Goal: Information Seeking & Learning: Learn about a topic

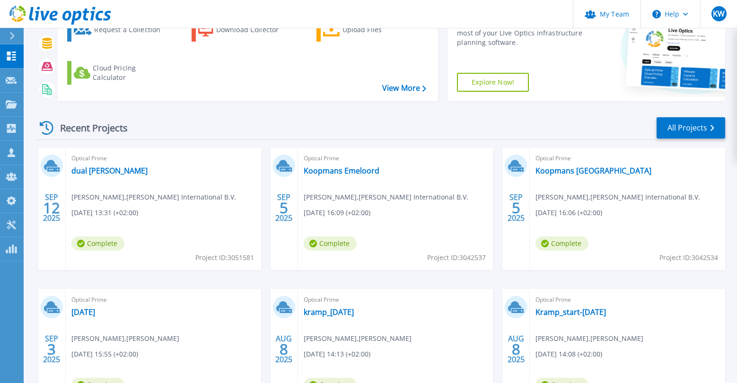
scroll to position [142, 0]
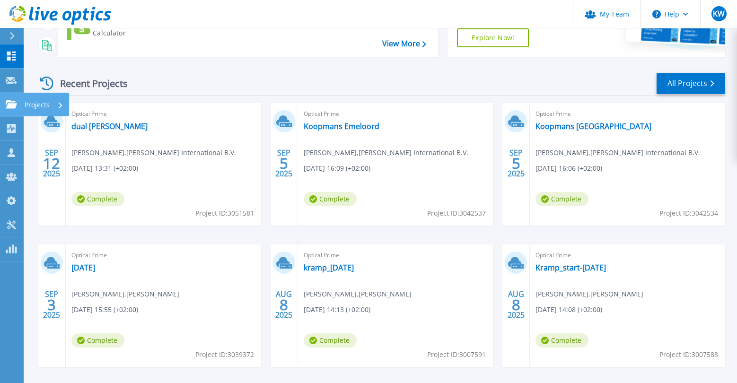
click at [38, 104] on p "Projects" at bounding box center [37, 105] width 25 height 25
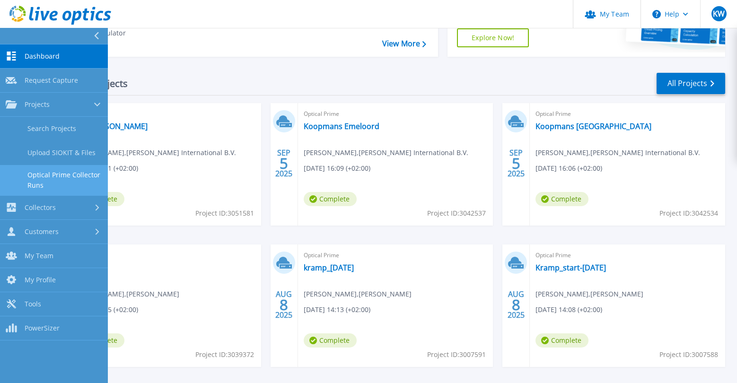
click at [61, 172] on link "Optical Prime Collector Runs" at bounding box center [54, 180] width 108 height 30
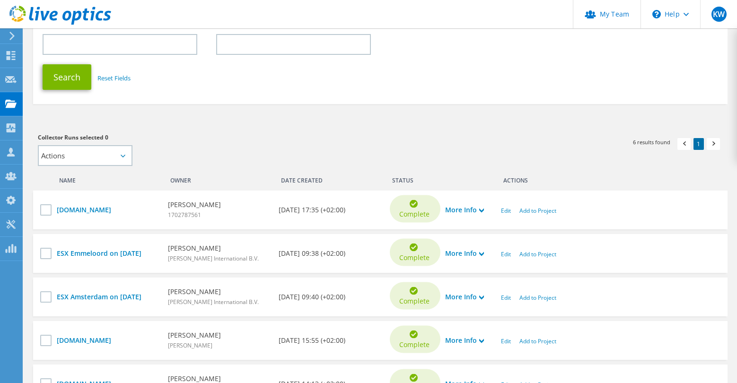
scroll to position [189, 0]
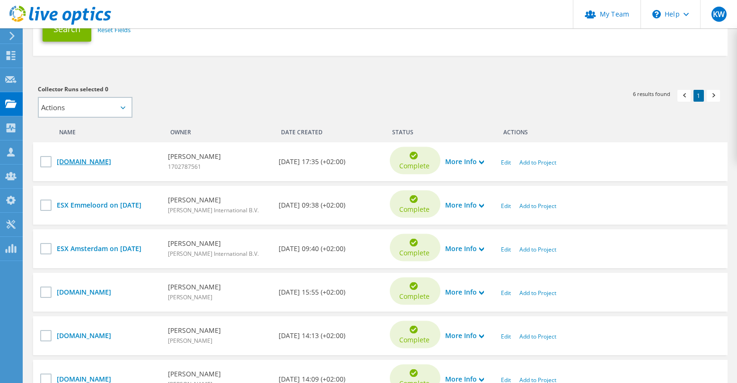
click at [120, 159] on link "[DOMAIN_NAME]" at bounding box center [108, 162] width 102 height 10
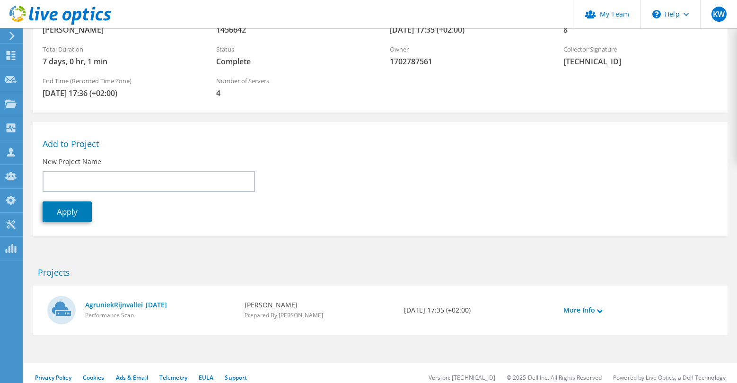
scroll to position [113, 0]
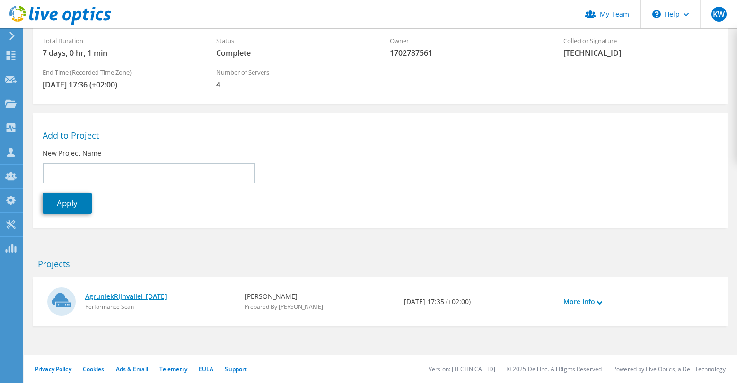
click at [146, 295] on link "AgruniekRijnvallei_[DATE]" at bounding box center [160, 296] width 150 height 10
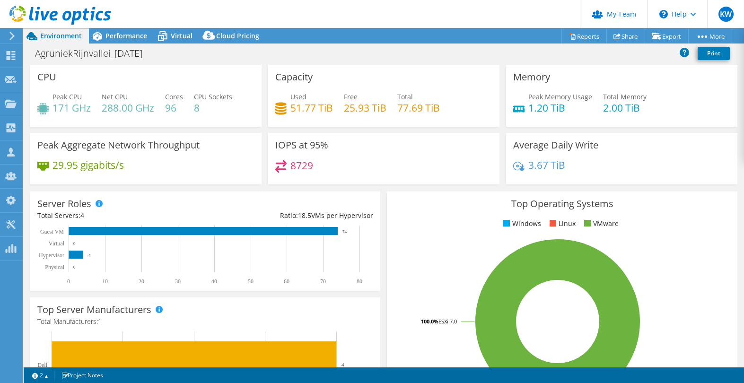
select select "EUFrankfurt"
select select "EUR"
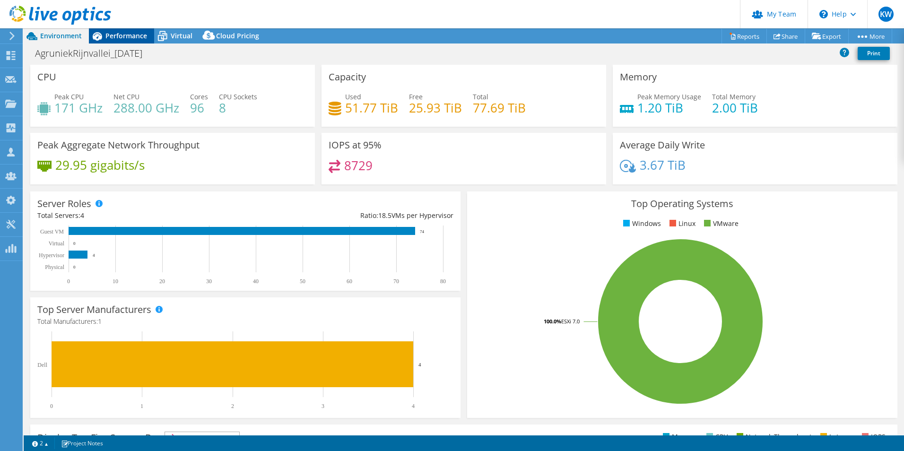
click at [133, 35] on span "Performance" at bounding box center [126, 35] width 42 height 9
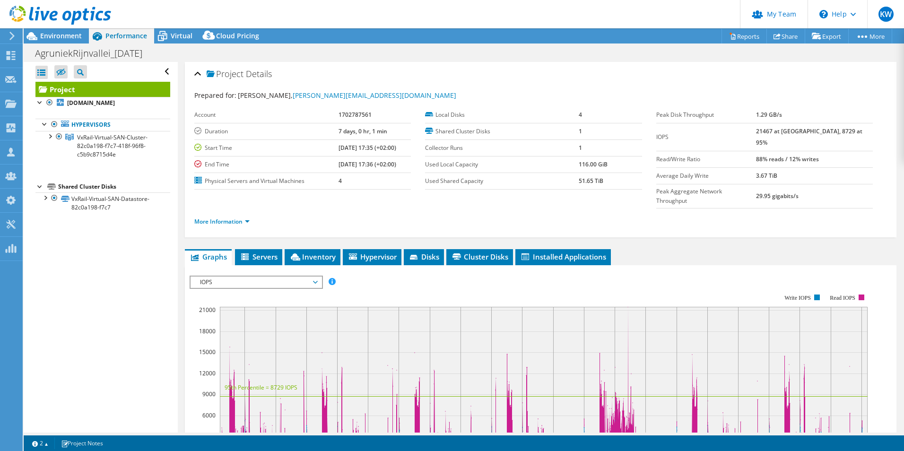
click at [274, 277] on span "IOPS" at bounding box center [256, 282] width 122 height 11
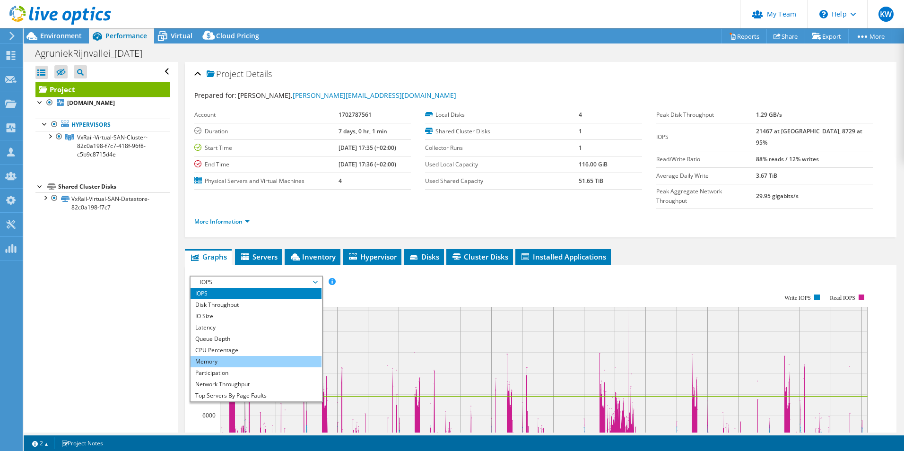
click at [240, 356] on li "Memory" at bounding box center [256, 361] width 131 height 11
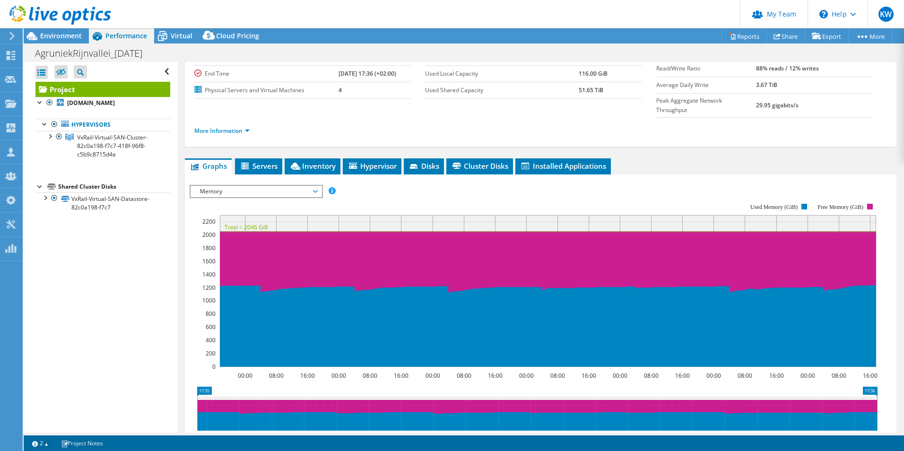
scroll to position [95, 0]
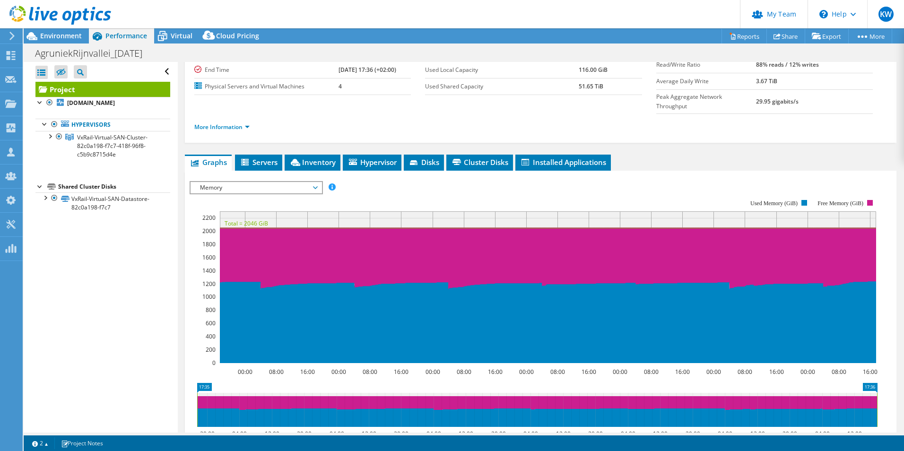
click at [132, 275] on div "Open All Close All Hide Excluded Nodes Project Tree Filter" at bounding box center [101, 247] width 154 height 371
click at [316, 182] on span "Memory" at bounding box center [256, 187] width 122 height 11
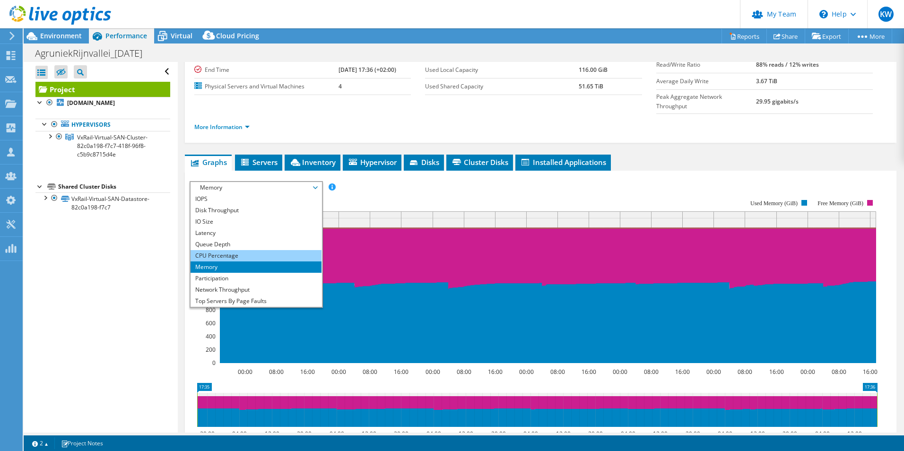
click at [272, 250] on li "CPU Percentage" at bounding box center [256, 255] width 131 height 11
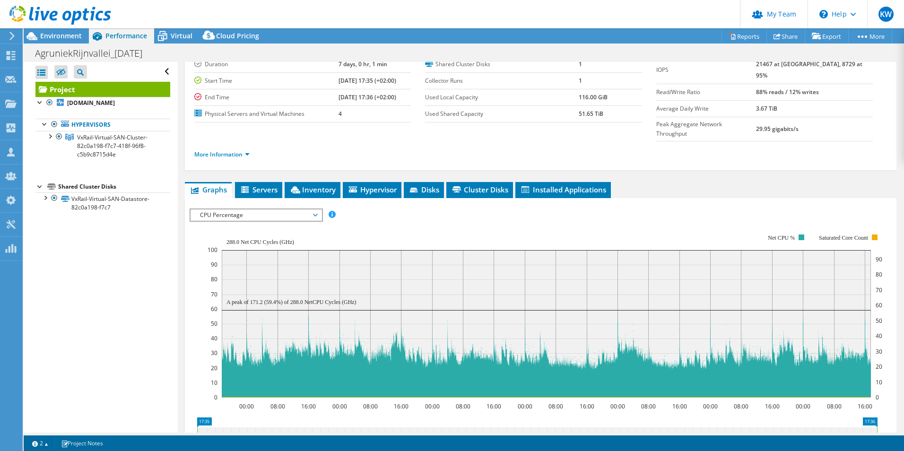
scroll to position [0, 0]
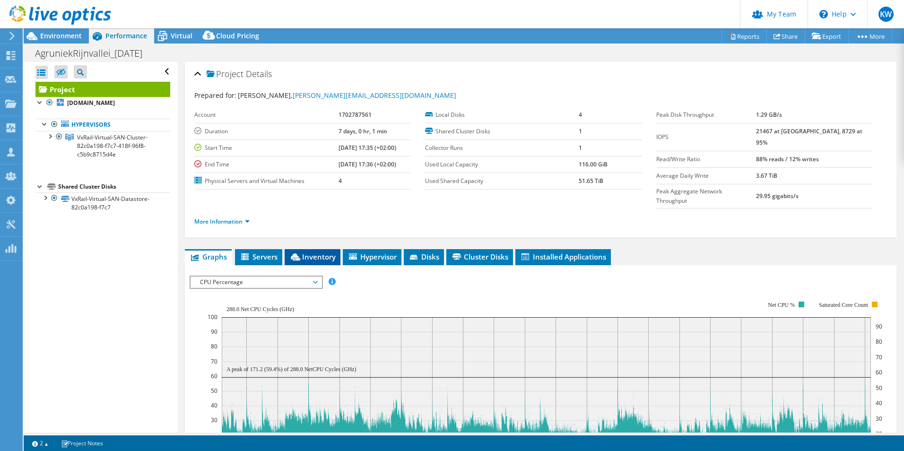
click at [332, 252] on span "Inventory" at bounding box center [312, 256] width 46 height 9
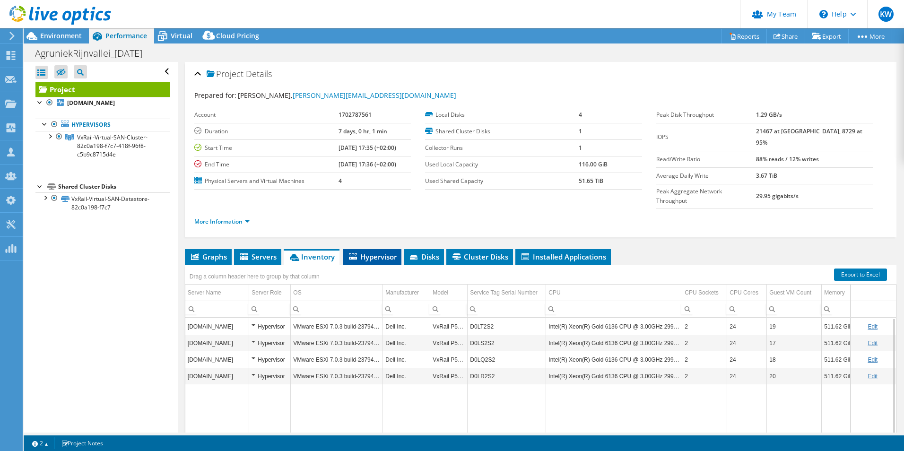
click at [379, 252] on span "Hypervisor" at bounding box center [372, 256] width 49 height 9
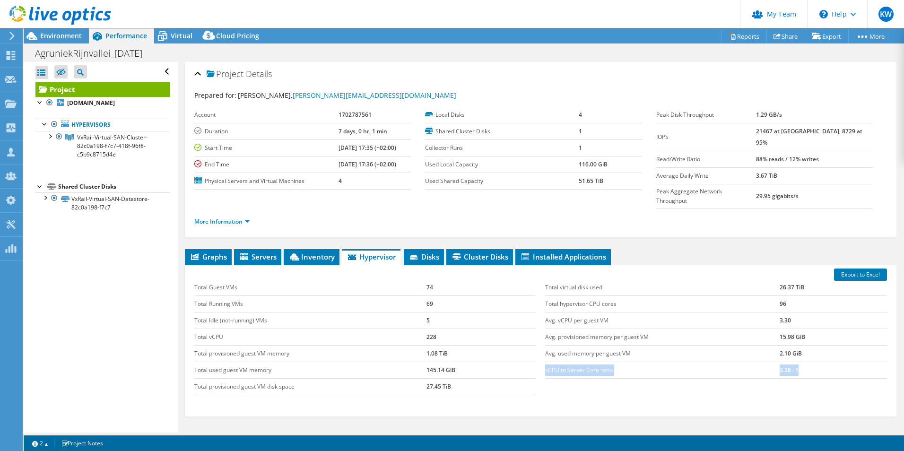
drag, startPoint x: 542, startPoint y: 351, endPoint x: 797, endPoint y: 348, distance: 255.5
click at [744, 362] on tr "vCPU to Server Core ratio 2.38 : 1" at bounding box center [716, 370] width 342 height 17
click at [221, 252] on span "Graphs" at bounding box center [208, 256] width 37 height 9
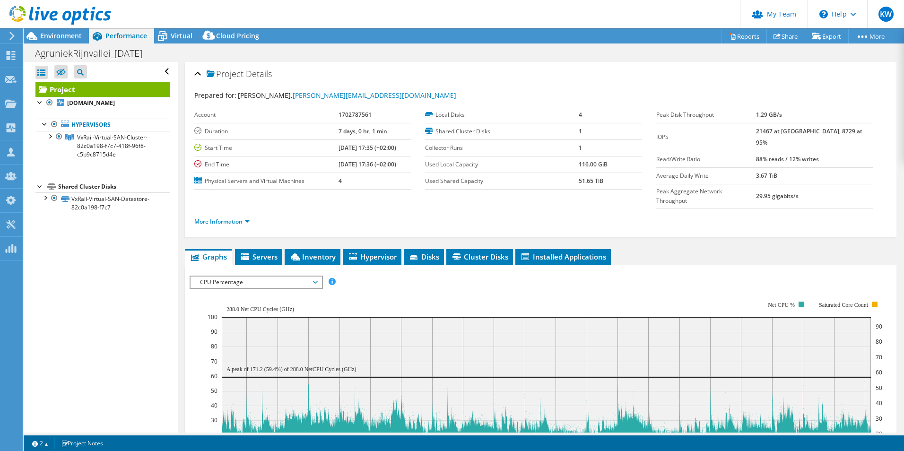
click at [316, 277] on span "CPU Percentage" at bounding box center [256, 282] width 122 height 11
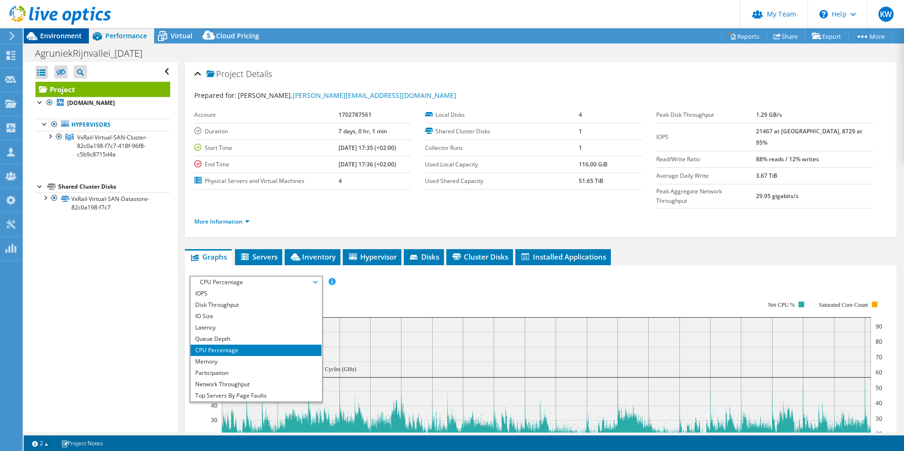
click at [62, 38] on span "Environment" at bounding box center [61, 35] width 42 height 9
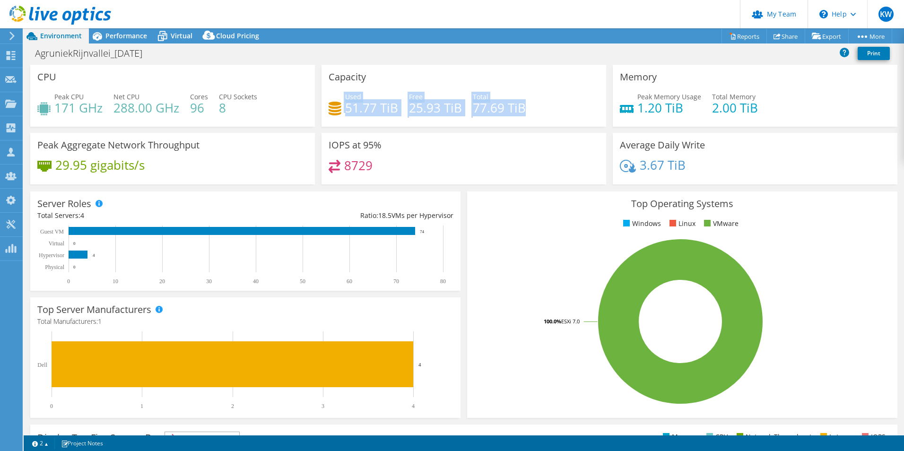
drag, startPoint x: 521, startPoint y: 109, endPoint x: 329, endPoint y: 99, distance: 192.3
click at [329, 99] on div "Used 51.77 TiB Free 25.93 TiB Total 77.69 TiB" at bounding box center [464, 107] width 271 height 31
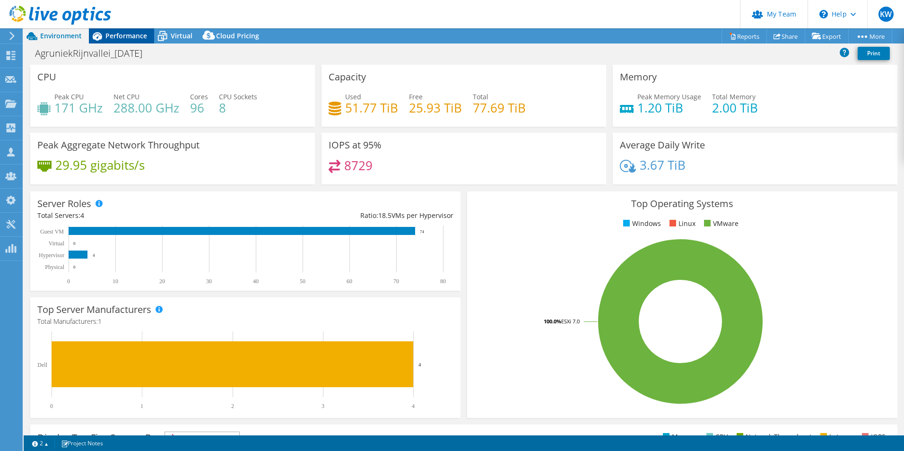
click at [127, 38] on span "Performance" at bounding box center [126, 35] width 42 height 9
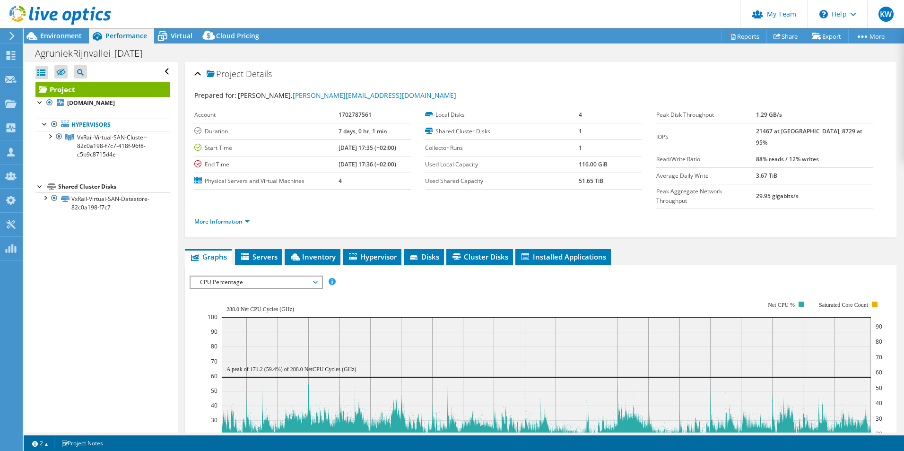
click at [263, 277] on span "CPU Percentage" at bounding box center [256, 282] width 122 height 11
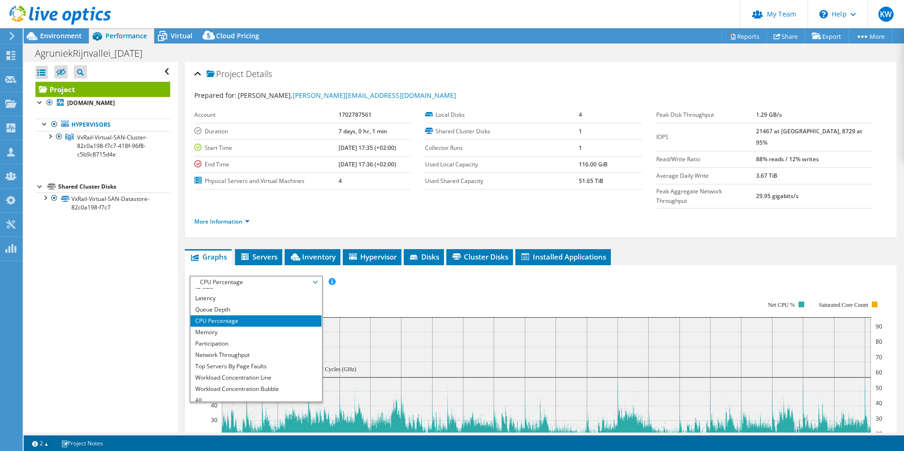
scroll to position [34, 0]
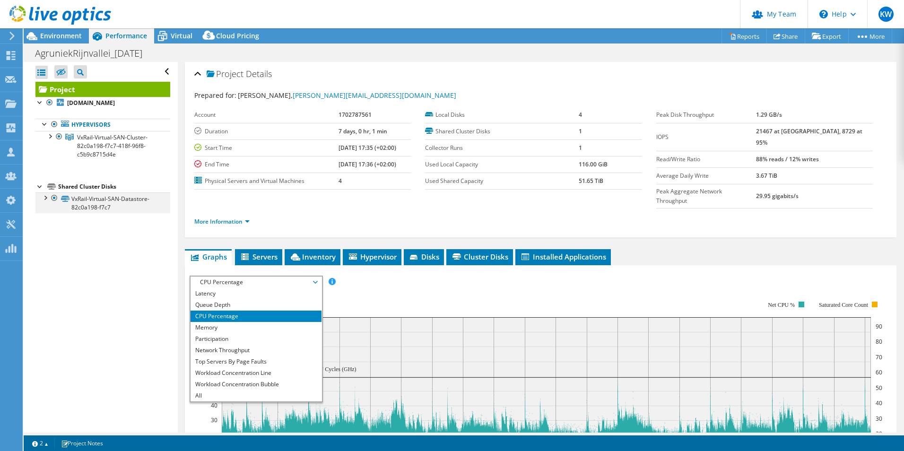
click at [44, 198] on div at bounding box center [44, 197] width 9 height 9
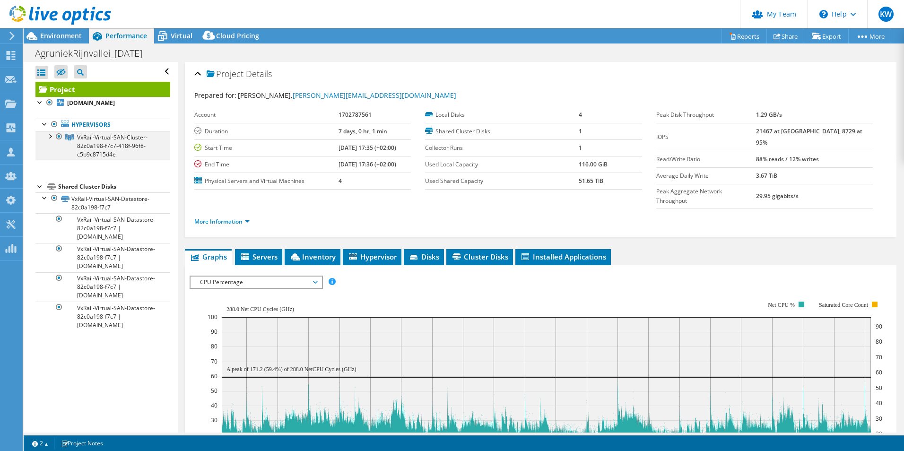
click at [51, 137] on div at bounding box center [49, 135] width 9 height 9
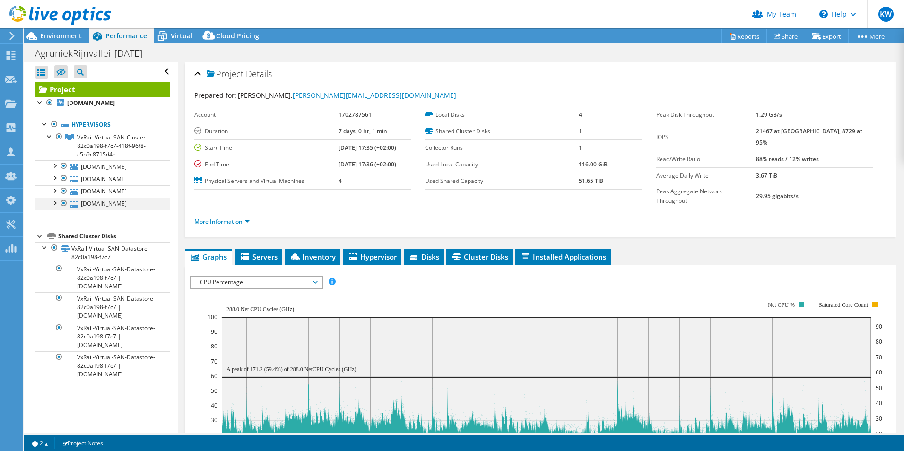
click at [55, 202] on div at bounding box center [54, 202] width 9 height 9
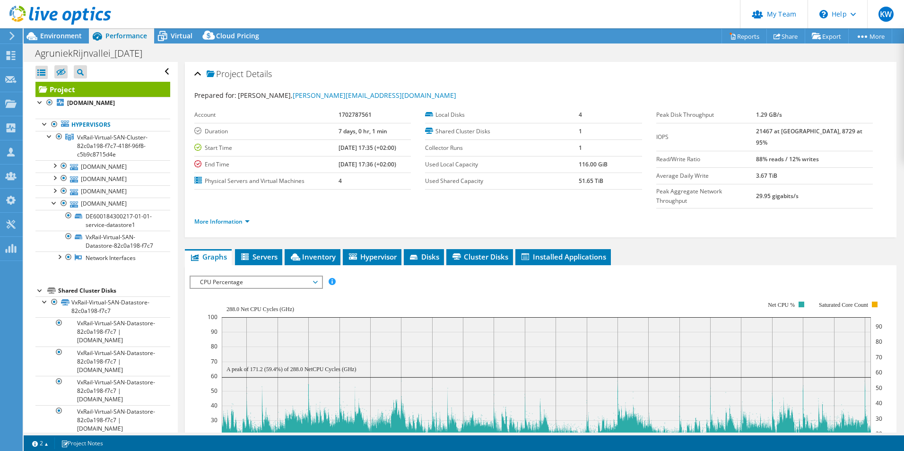
click at [221, 277] on span "CPU Percentage" at bounding box center [256, 282] width 122 height 11
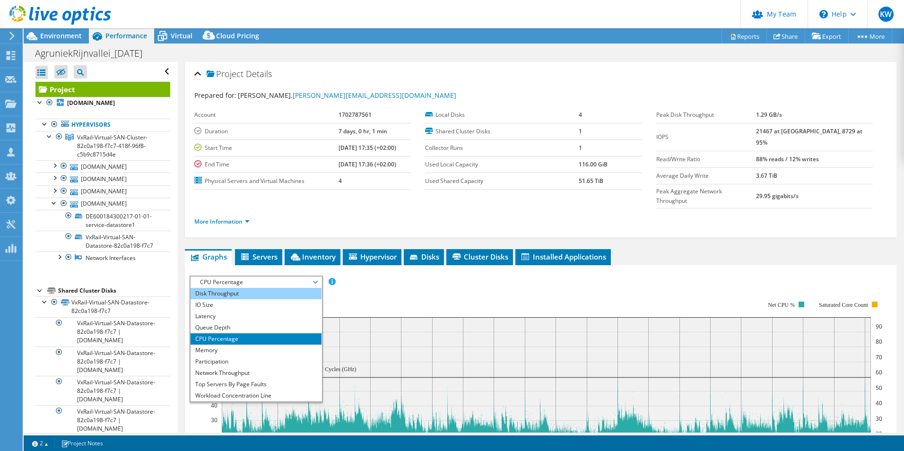
scroll to position [0, 0]
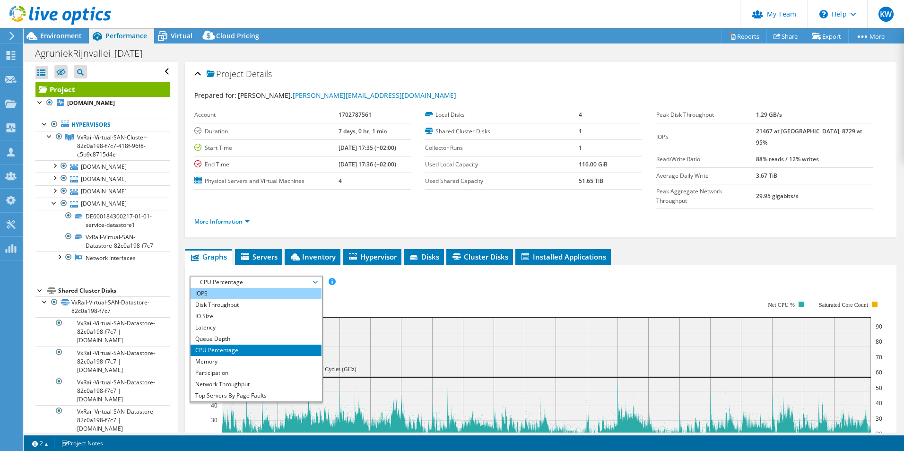
click at [218, 288] on li "IOPS" at bounding box center [256, 293] width 131 height 11
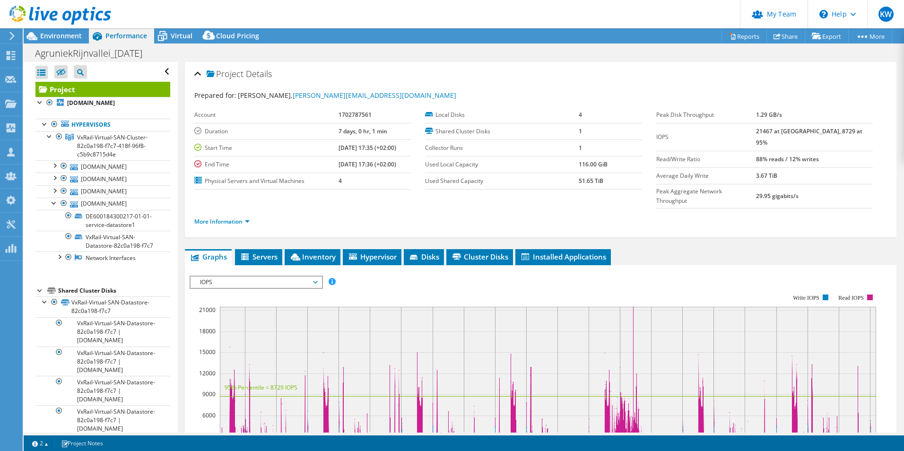
drag, startPoint x: 852, startPoint y: 131, endPoint x: 775, endPoint y: 128, distance: 77.2
click at [744, 128] on tr "IOPS 21467 at Peak, 8729 at 95%" at bounding box center [765, 137] width 217 height 28
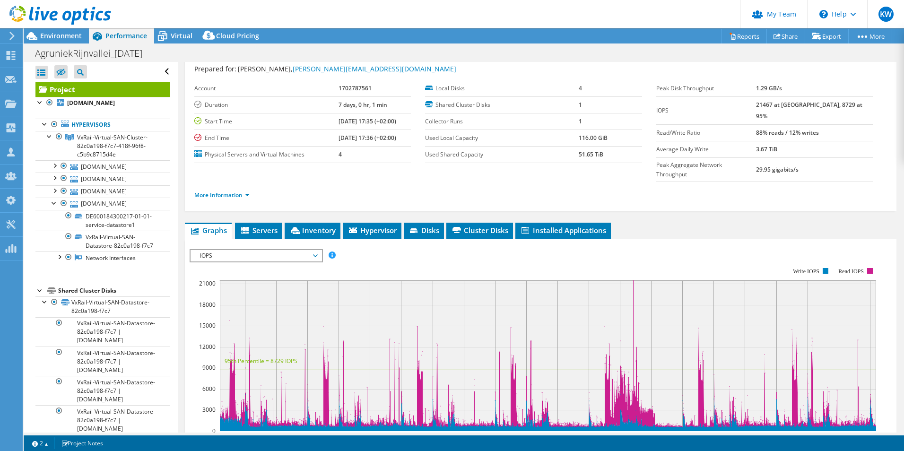
scroll to position [47, 0]
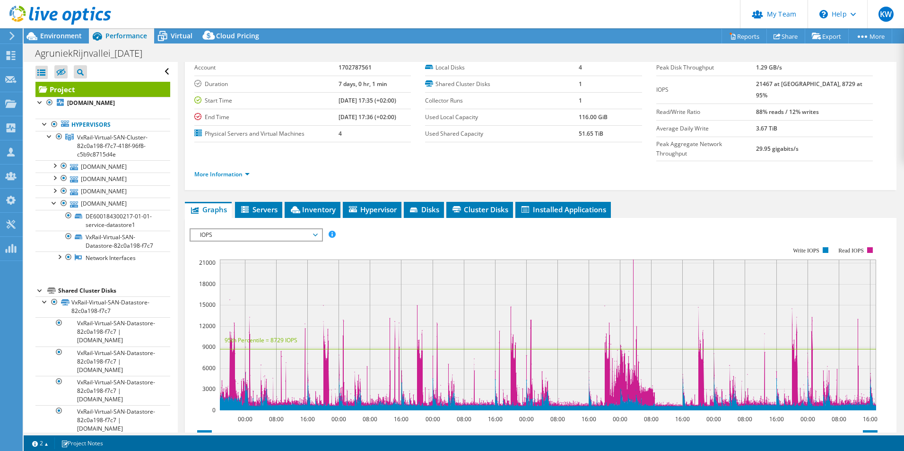
click at [316, 229] on span "IOPS" at bounding box center [256, 234] width 122 height 11
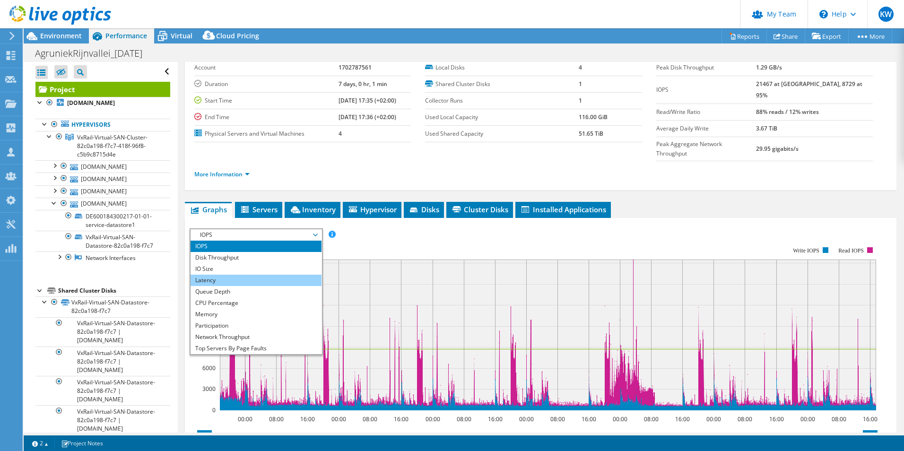
click at [298, 275] on li "Latency" at bounding box center [256, 280] width 131 height 11
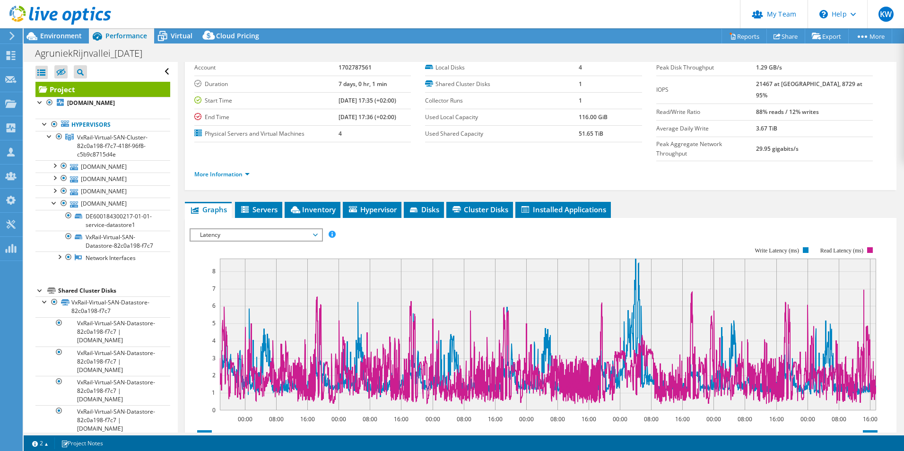
click at [318, 229] on span "Latency" at bounding box center [256, 234] width 131 height 11
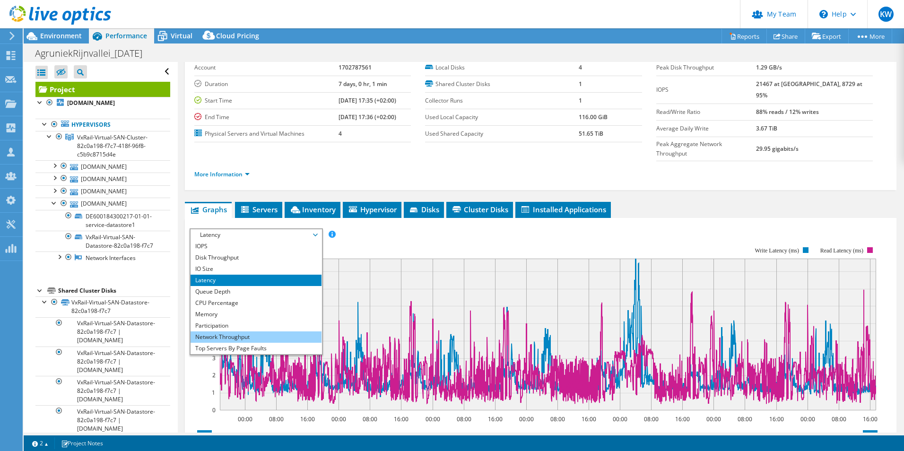
click at [282, 332] on li "Network Throughput" at bounding box center [256, 337] width 131 height 11
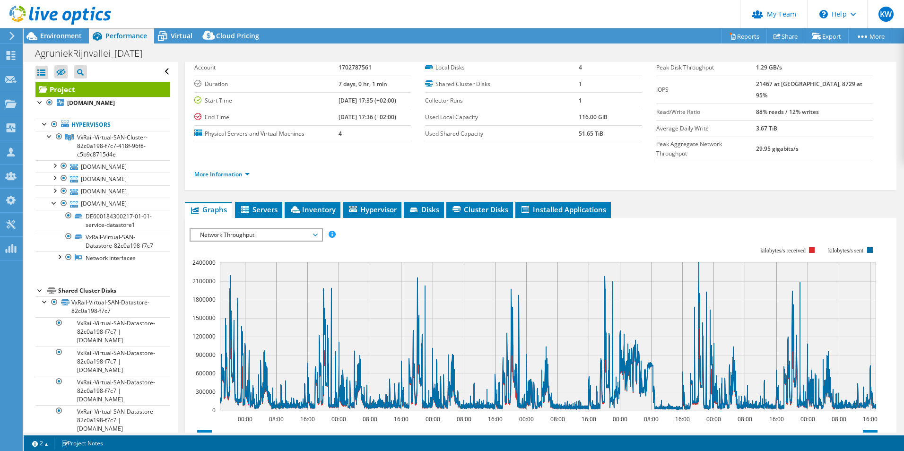
click at [314, 229] on span "Network Throughput" at bounding box center [256, 234] width 122 height 11
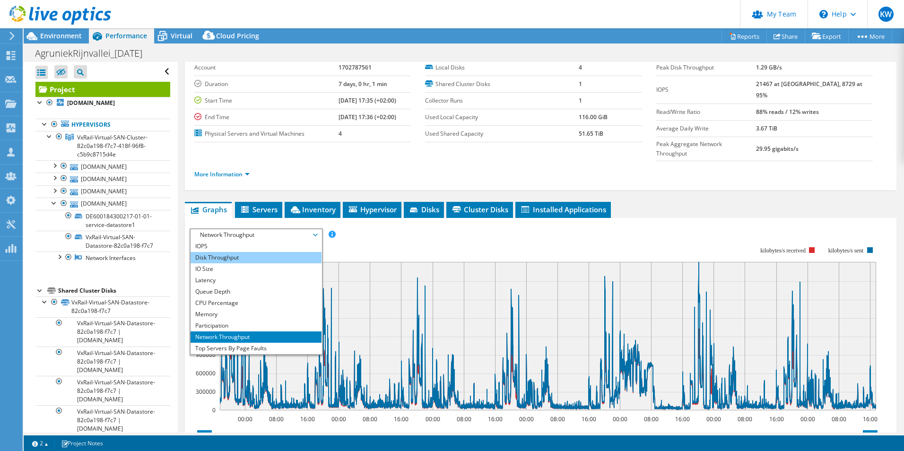
click at [285, 252] on li "Disk Throughput" at bounding box center [256, 257] width 131 height 11
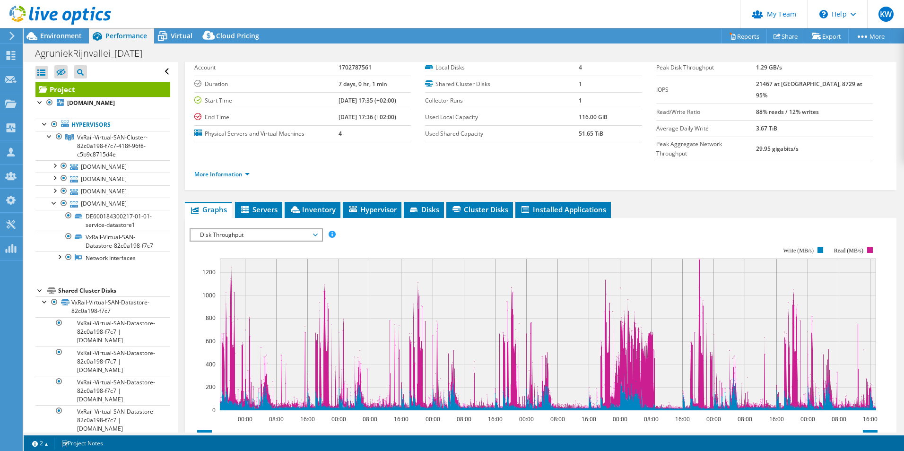
scroll to position [95, 0]
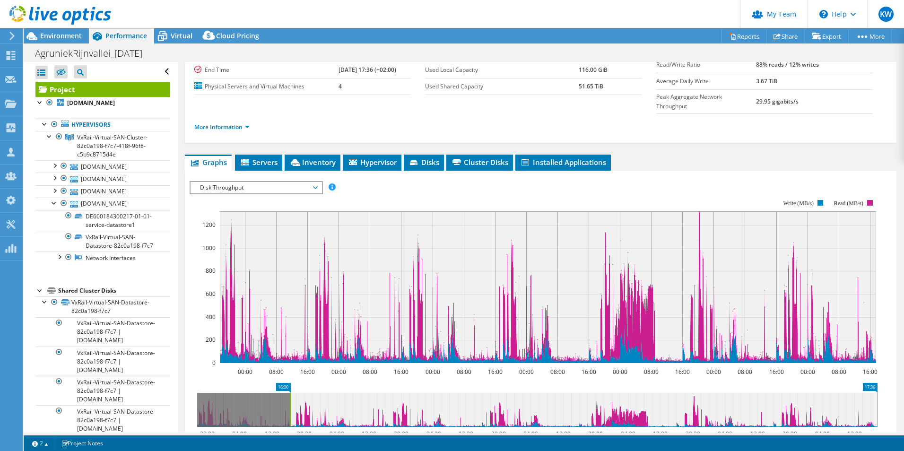
drag, startPoint x: 207, startPoint y: 366, endPoint x: 300, endPoint y: 376, distance: 93.7
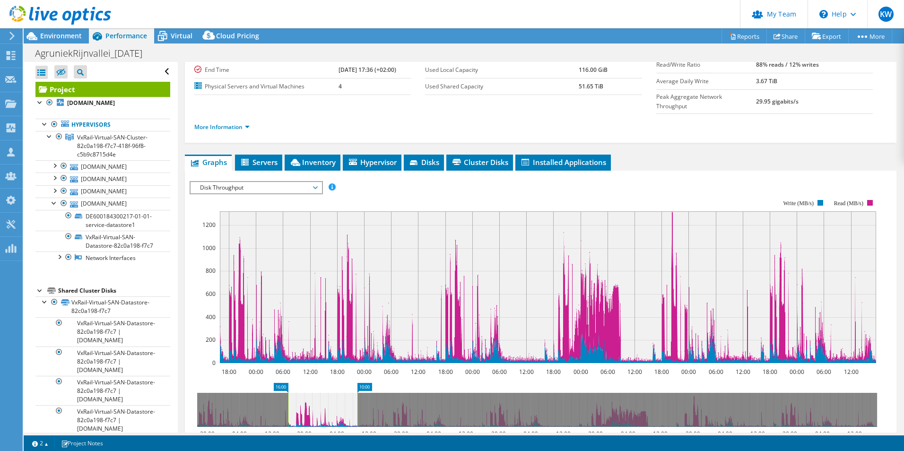
drag, startPoint x: 867, startPoint y: 368, endPoint x: 347, endPoint y: 354, distance: 520.0
